Goal: Find specific page/section: Find specific page/section

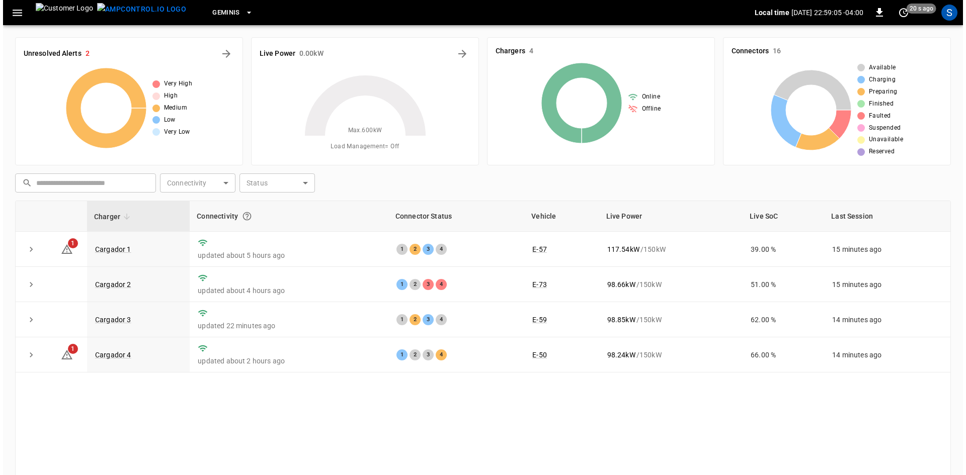
scroll to position [97, 0]
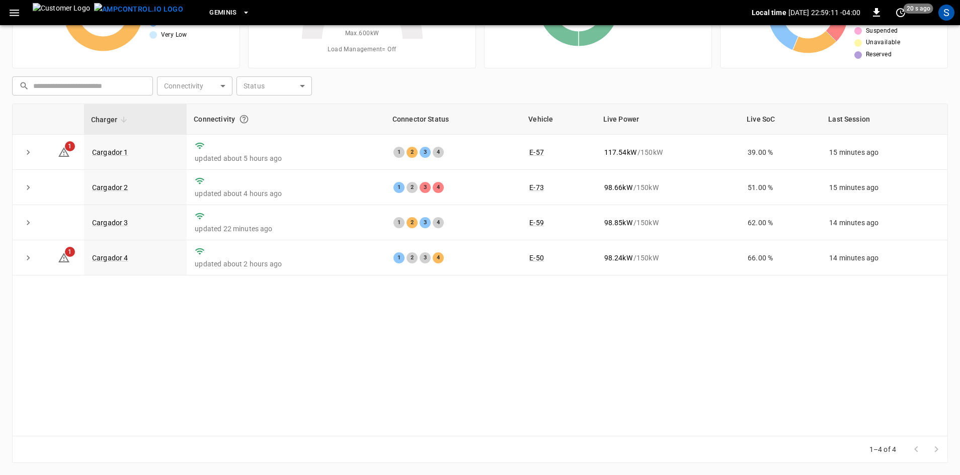
drag, startPoint x: 935, startPoint y: 123, endPoint x: 945, endPoint y: 123, distance: 10.1
click at [945, 123] on th "Last Session" at bounding box center [884, 119] width 126 height 31
click at [883, 118] on th "Last Session" at bounding box center [884, 119] width 126 height 31
click at [12, 12] on icon "button" at bounding box center [15, 13] width 10 height 7
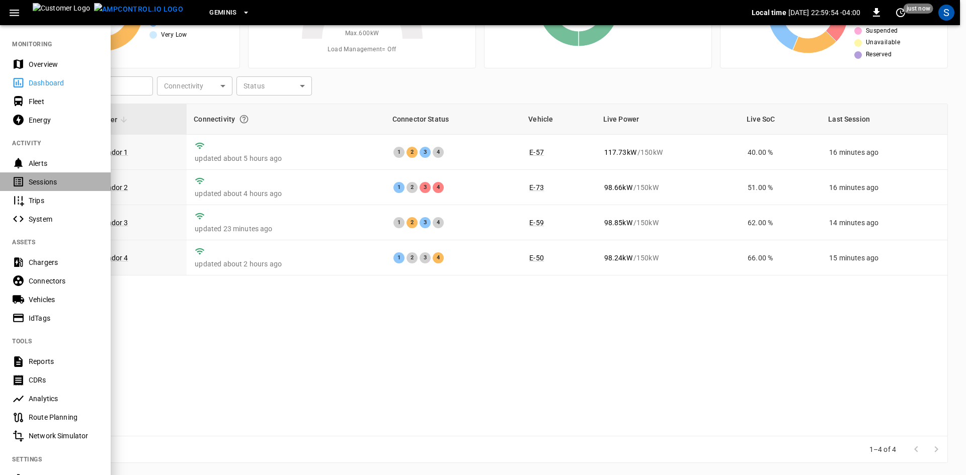
click at [56, 178] on div "Sessions" at bounding box center [64, 182] width 70 height 10
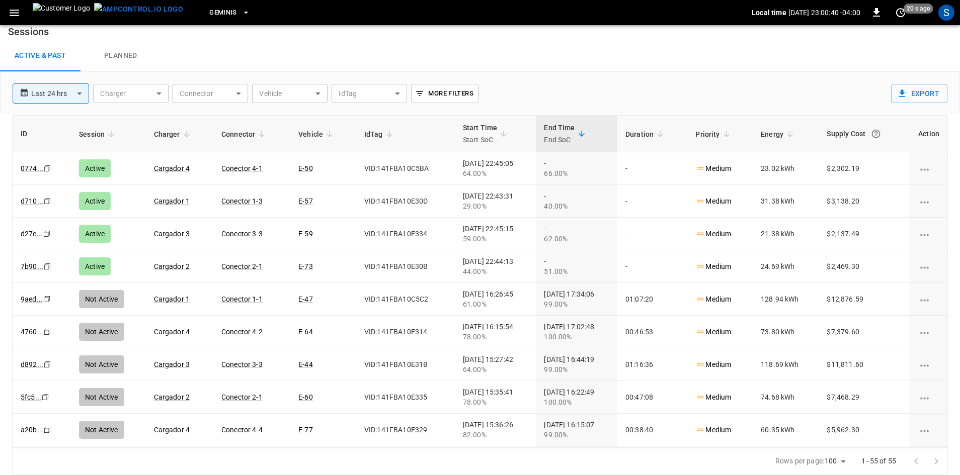
click at [81, 93] on body "**********" at bounding box center [480, 232] width 960 height 485
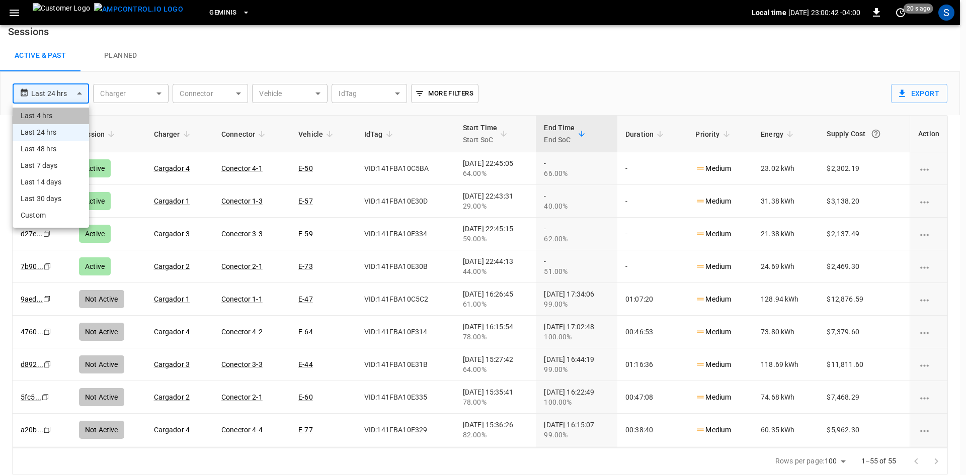
click at [53, 116] on li "Last 4 hrs" at bounding box center [51, 116] width 76 height 17
type input "**********"
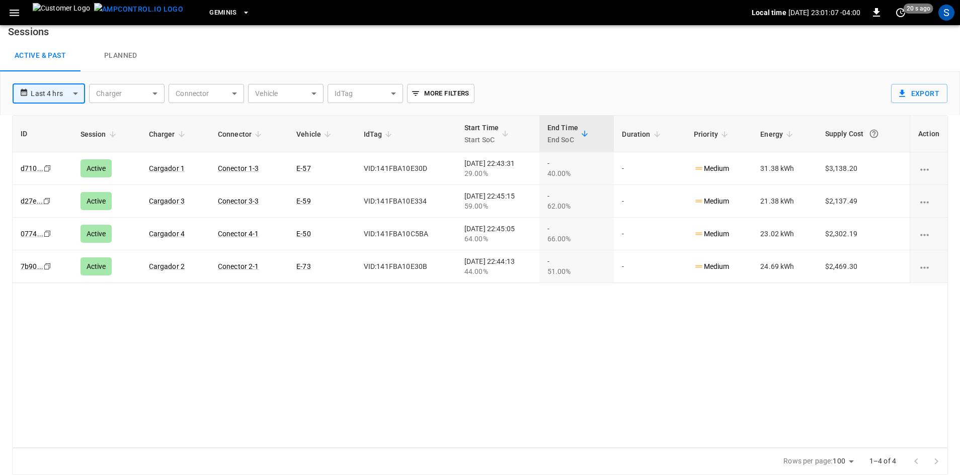
click at [14, 11] on icon "button" at bounding box center [14, 13] width 13 height 13
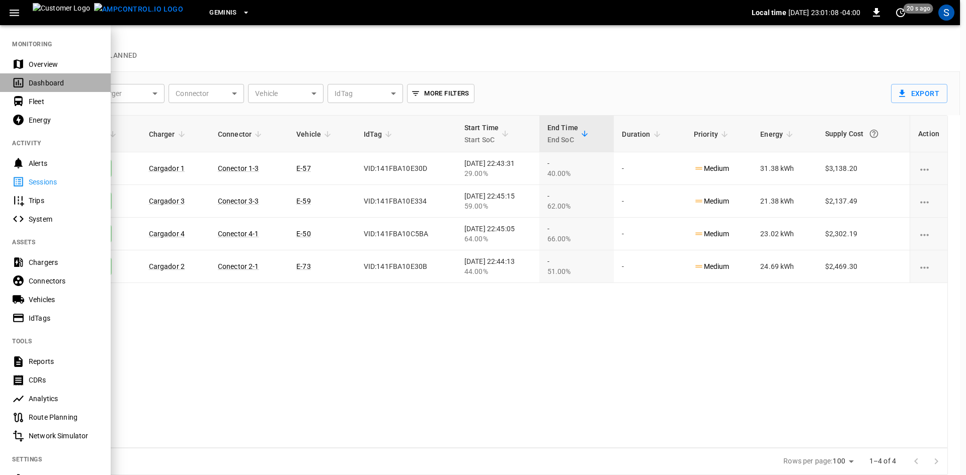
click at [45, 85] on div "Dashboard" at bounding box center [64, 83] width 70 height 10
